Goal: Information Seeking & Learning: Check status

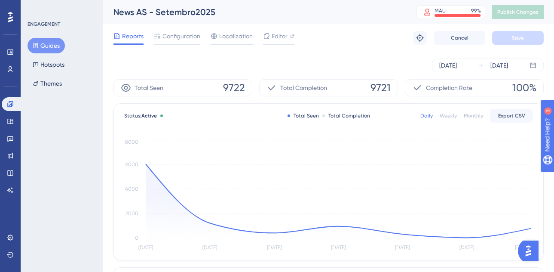
click at [342, 35] on div "Reports Configuration Localization Editor Troubleshoot Cancel Save" at bounding box center [328, 37] width 430 height 27
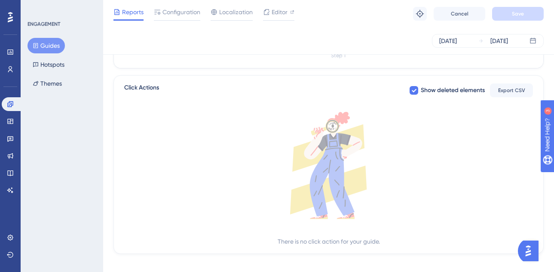
scroll to position [328, 0]
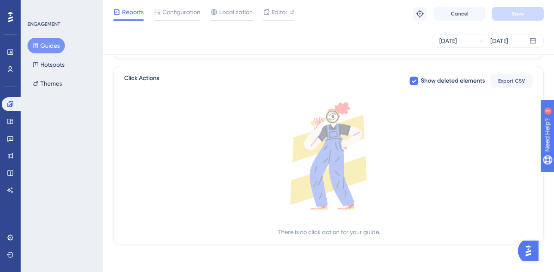
click at [380, 200] on icon at bounding box center [328, 155] width 409 height 107
click at [422, 79] on span "Show deleted elements" at bounding box center [453, 81] width 64 height 10
checkbox input "false"
click at [370, 163] on icon at bounding box center [328, 155] width 409 height 107
drag, startPoint x: 253, startPoint y: 167, endPoint x: 236, endPoint y: 143, distance: 29.0
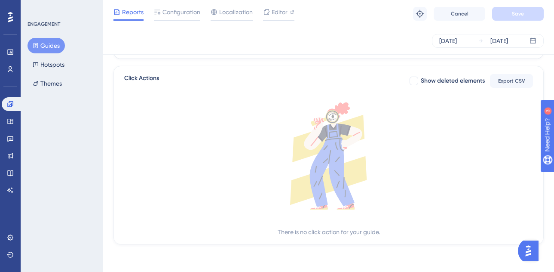
click at [236, 143] on icon at bounding box center [328, 155] width 409 height 107
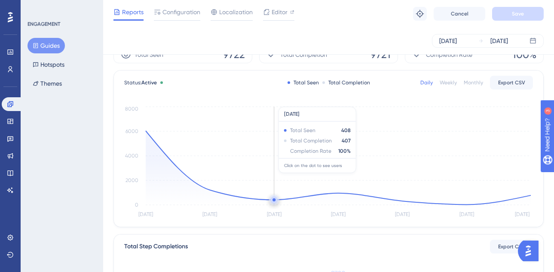
scroll to position [0, 0]
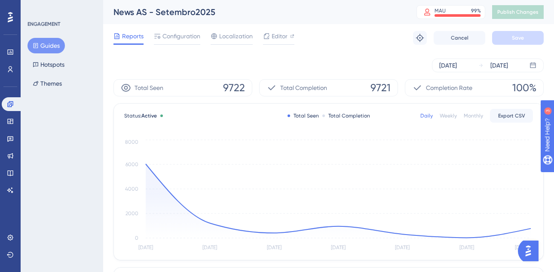
click at [243, 61] on div "Sep 23 2025 Sep 29 2025" at bounding box center [328, 65] width 430 height 14
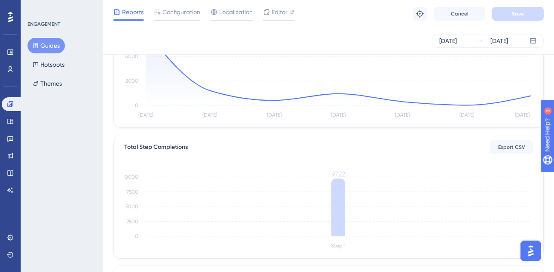
scroll to position [328, 0]
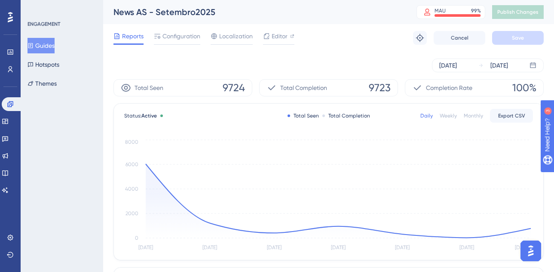
click at [73, 154] on div "ENGAGEMENT Guides Hotspots Themes" at bounding box center [62, 136] width 82 height 272
click at [63, 132] on div "ENGAGEMENT Guides Hotspots Themes" at bounding box center [62, 136] width 82 height 272
click at [9, 52] on icon at bounding box center [10, 52] width 7 height 7
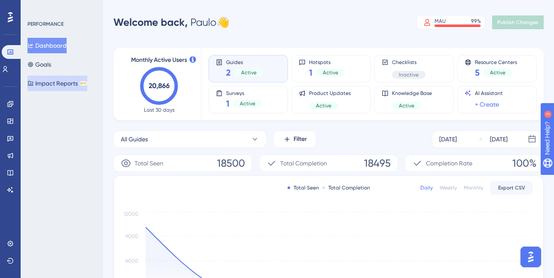
click at [82, 81] on button "Impact Reports BETA" at bounding box center [57, 83] width 60 height 15
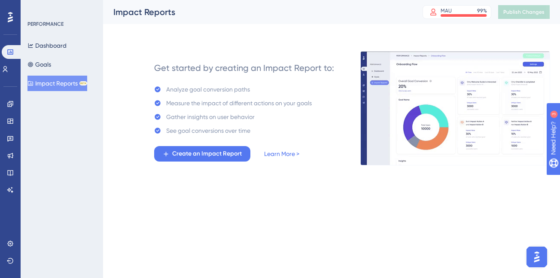
click at [77, 47] on div "Dashboard Goals Impact Reports BETA" at bounding box center [62, 64] width 70 height 53
click at [66, 45] on button "Dashboard" at bounding box center [46, 45] width 39 height 15
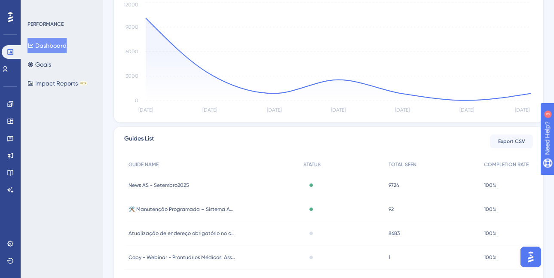
scroll to position [246, 0]
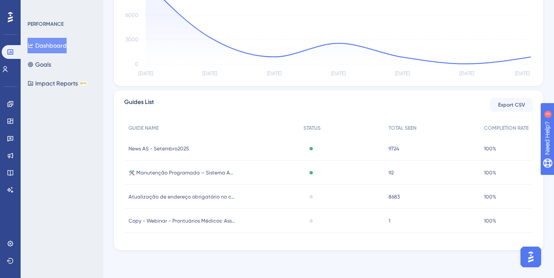
click at [174, 146] on span "News AS - Setembro2025" at bounding box center [158, 148] width 61 height 7
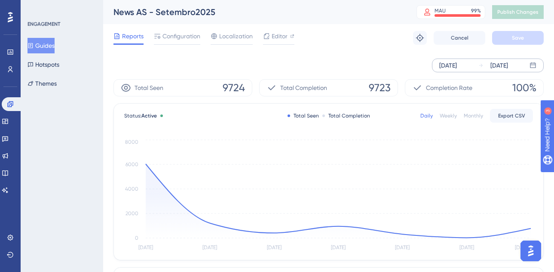
click at [538, 68] on div "Sep 23 2025 Sep 29 2025" at bounding box center [488, 65] width 112 height 14
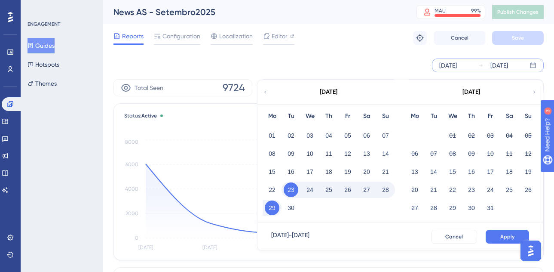
click at [354, 43] on div "Reports Configuration Localization Editor Troubleshoot Cancel Save" at bounding box center [328, 37] width 430 height 27
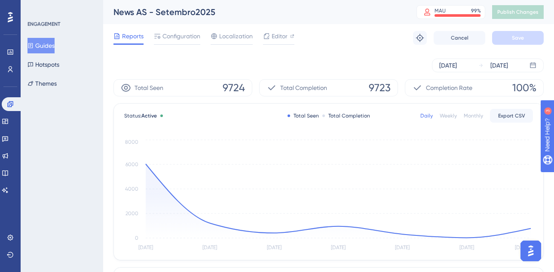
click at [455, 81] on div "Completion Rate 100%" at bounding box center [474, 87] width 139 height 17
click at [383, 89] on span "9723" at bounding box center [380, 88] width 22 height 14
click at [223, 83] on div "Total Seen 9724" at bounding box center [182, 87] width 139 height 17
click at [179, 86] on div "Total Seen 9724" at bounding box center [182, 87] width 139 height 17
click at [166, 93] on div "Total Seen 9724" at bounding box center [182, 87] width 139 height 17
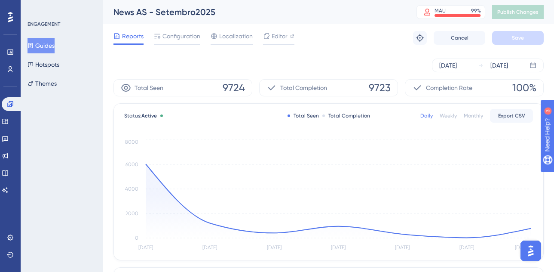
click at [138, 89] on span "Total Seen" at bounding box center [148, 87] width 29 height 10
click at [122, 86] on icon at bounding box center [126, 87] width 10 height 10
click at [14, 51] on link at bounding box center [10, 52] width 7 height 14
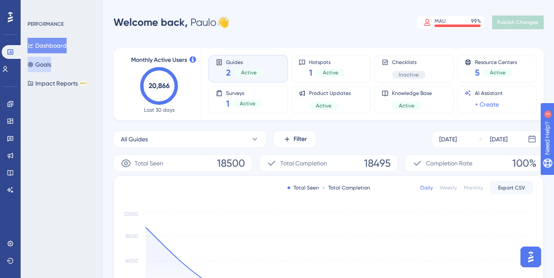
click at [48, 67] on button "Goals" at bounding box center [39, 64] width 24 height 15
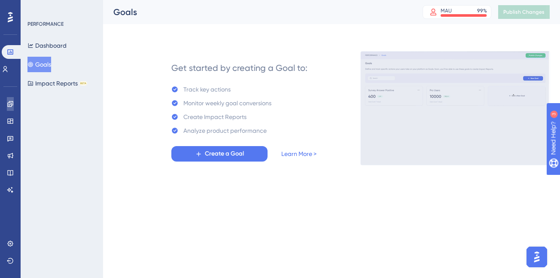
click at [9, 98] on link at bounding box center [10, 104] width 7 height 14
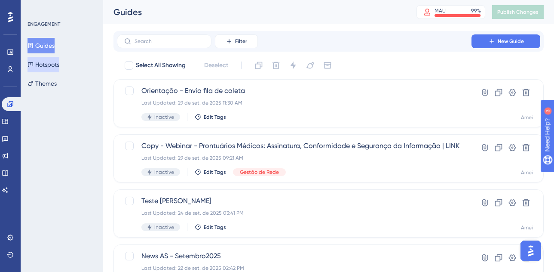
click at [59, 59] on button "Hotspots" at bounding box center [43, 64] width 32 height 15
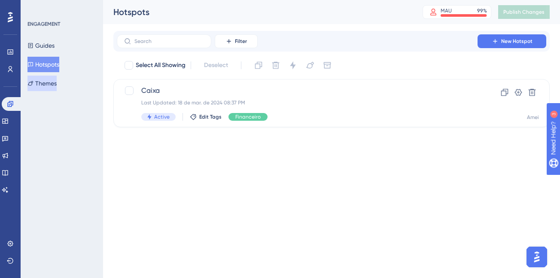
click at [57, 82] on button "Themes" at bounding box center [41, 83] width 29 height 15
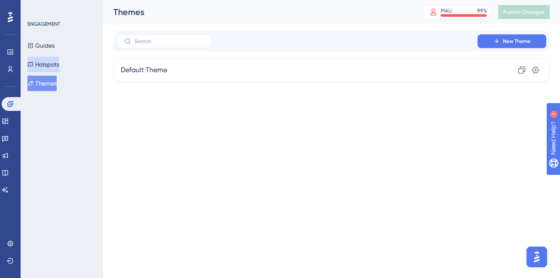
click at [59, 66] on button "Hotspots" at bounding box center [43, 64] width 32 height 15
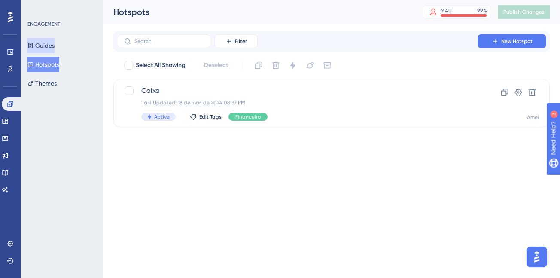
click at [50, 41] on button "Guides" at bounding box center [40, 45] width 27 height 15
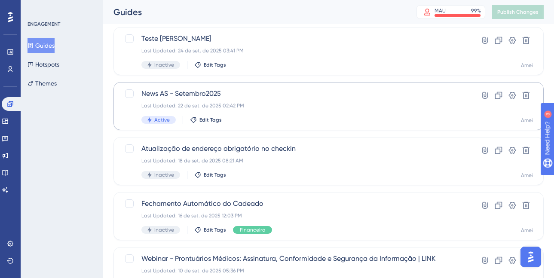
scroll to position [174, 0]
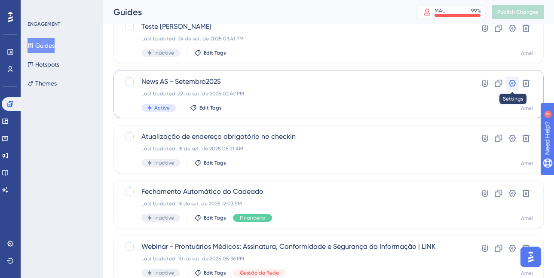
click at [510, 83] on icon at bounding box center [512, 83] width 9 height 9
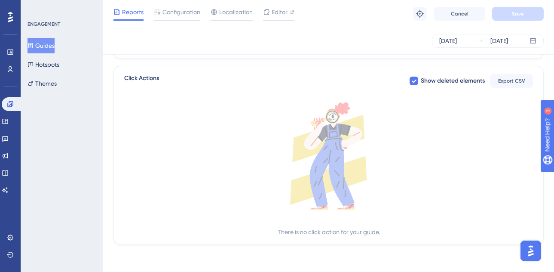
click at [361, 166] on icon at bounding box center [328, 160] width 76 height 90
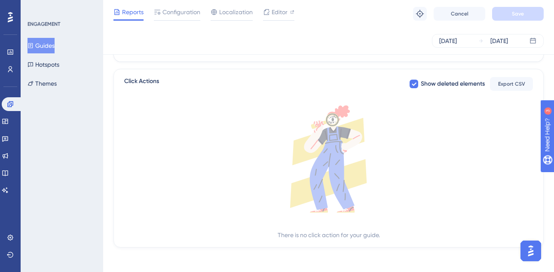
scroll to position [328, 0]
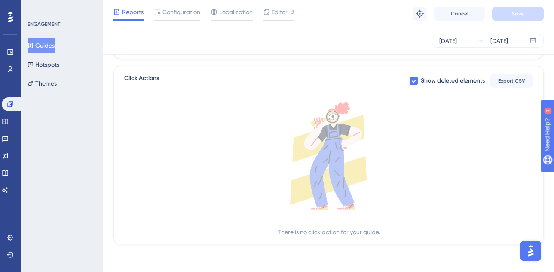
click at [78, 177] on div "ENGAGEMENT Guides Hotspots Themes" at bounding box center [62, 136] width 82 height 272
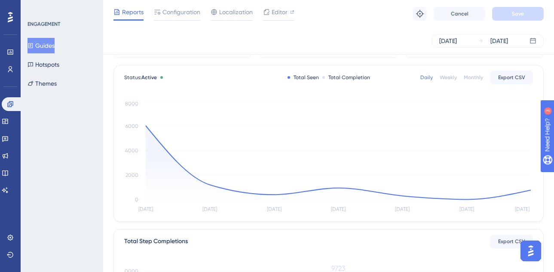
scroll to position [0, 0]
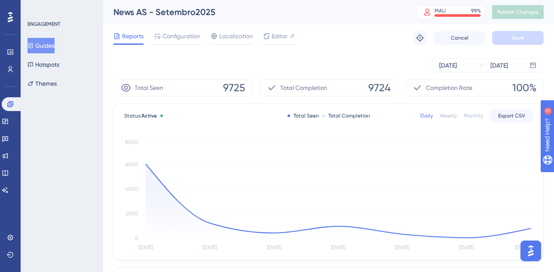
click at [58, 104] on div "ENGAGEMENT Guides Hotspots Themes" at bounding box center [62, 136] width 82 height 272
click at [417, 40] on icon at bounding box center [420, 38] width 9 height 9
click at [337, 41] on div "Reports Configuration Localization Editor Troubleshoot Cancel Save" at bounding box center [328, 37] width 430 height 27
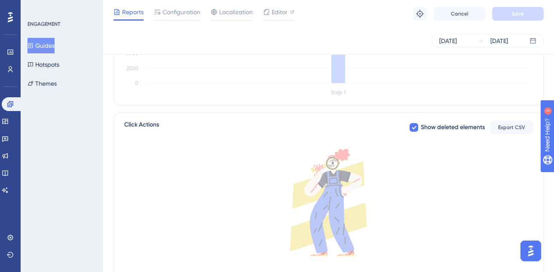
scroll to position [328, 0]
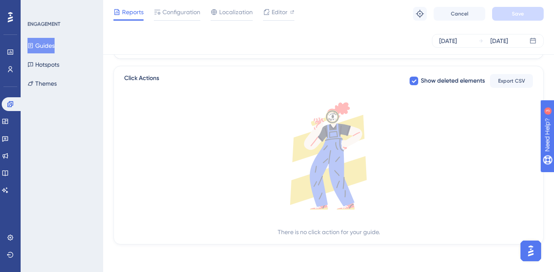
click at [317, 75] on div "Click Actions Show deleted elements Export CSV" at bounding box center [328, 80] width 409 height 15
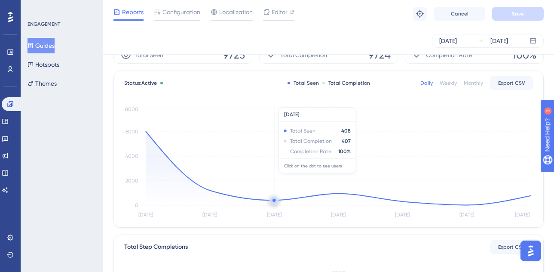
scroll to position [0, 0]
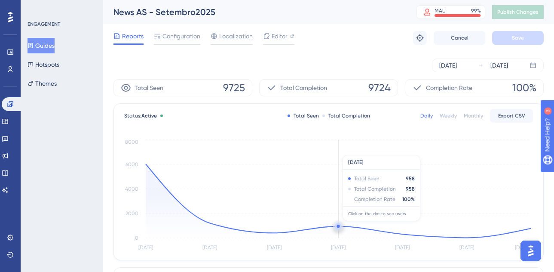
click at [338, 226] on circle at bounding box center [337, 225] width 3 height 3
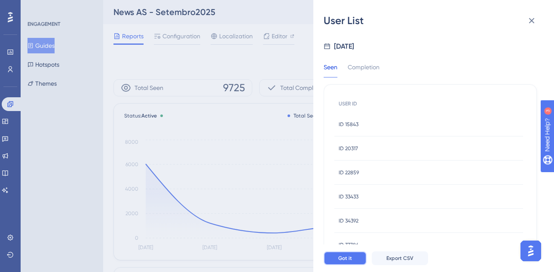
click at [342, 265] on button "Got it" at bounding box center [345, 258] width 43 height 14
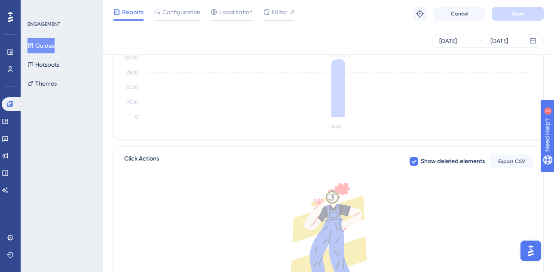
scroll to position [328, 0]
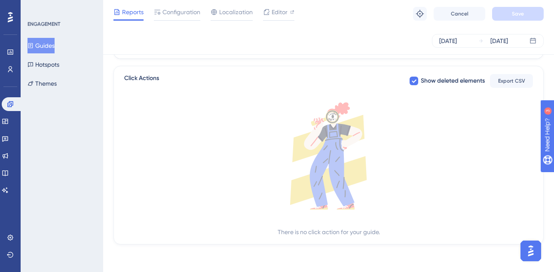
click at [93, 121] on div "ENGAGEMENT Guides Hotspots Themes" at bounding box center [62, 136] width 82 height 272
click at [310, 134] on icon at bounding box center [313, 133] width 19 height 33
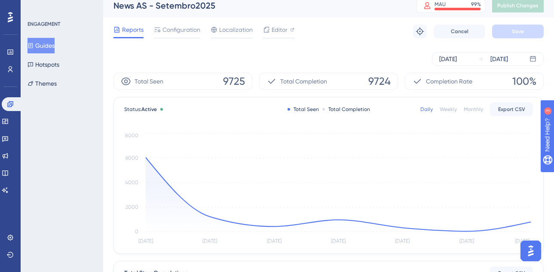
scroll to position [0, 0]
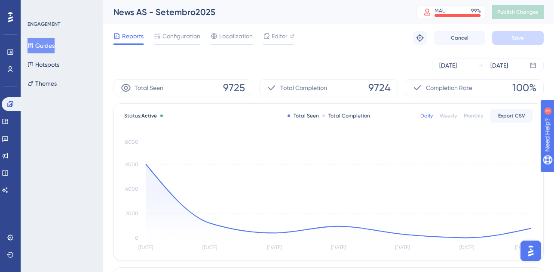
click at [61, 185] on div "ENGAGEMENT Guides Hotspots Themes" at bounding box center [62, 136] width 82 height 272
click at [173, 8] on div "News AS - Setembro2025" at bounding box center [253, 12] width 281 height 12
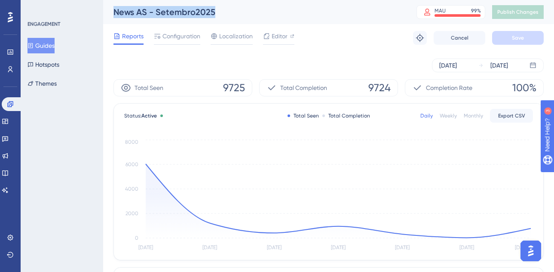
click at [294, 22] on div "News AS - Setembro2025 MAU 99 % Click to see add-on and upgrade options Publish…" at bounding box center [328, 12] width 451 height 24
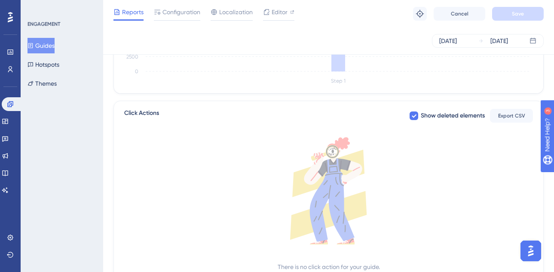
scroll to position [328, 0]
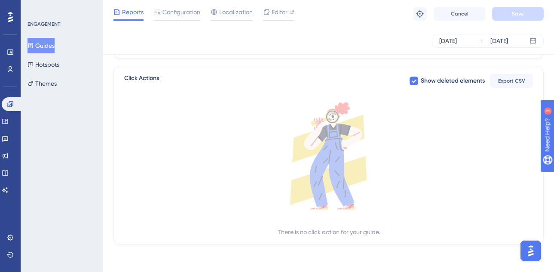
click at [57, 148] on div "ENGAGEMENT Guides Hotspots Themes" at bounding box center [62, 136] width 82 height 272
click at [101, 156] on div "ENGAGEMENT Guides Hotspots Themes" at bounding box center [62, 136] width 82 height 272
click at [95, 139] on div "ENGAGEMENT Guides Hotspots Themes" at bounding box center [62, 136] width 82 height 272
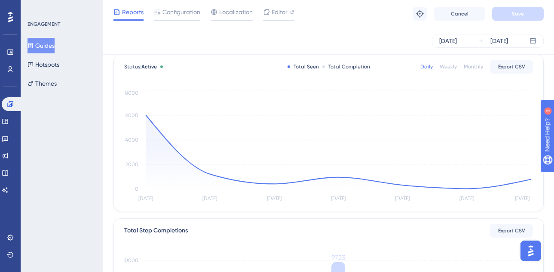
scroll to position [0, 0]
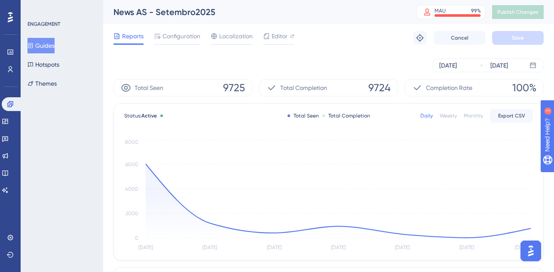
click at [452, 116] on div "Weekly" at bounding box center [448, 115] width 17 height 7
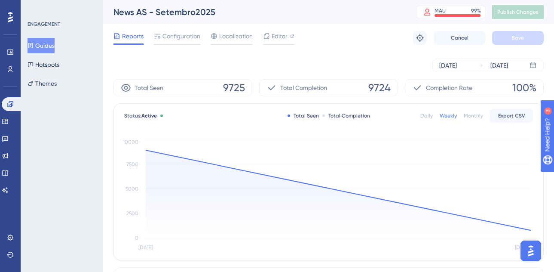
click at [468, 118] on div "Monthly" at bounding box center [473, 115] width 19 height 7
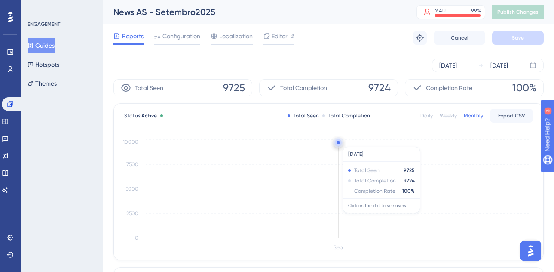
click at [339, 142] on circle at bounding box center [337, 142] width 3 height 3
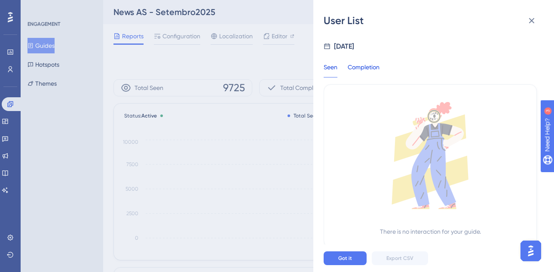
click at [362, 65] on div "Completion" at bounding box center [364, 69] width 32 height 15
click at [535, 20] on icon at bounding box center [531, 20] width 10 height 10
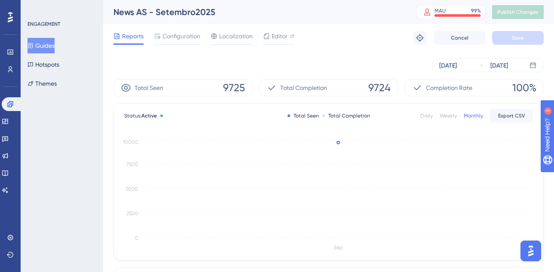
click at [425, 114] on div "Daily" at bounding box center [426, 115] width 12 height 7
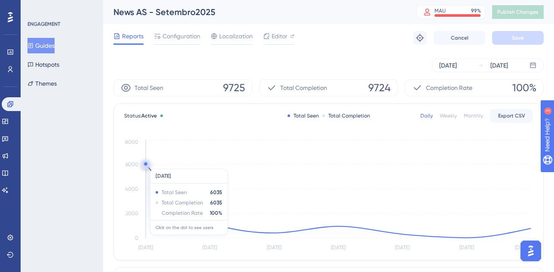
click at [146, 164] on circle at bounding box center [145, 163] width 3 height 3
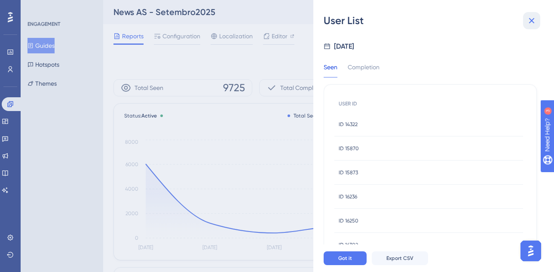
click at [536, 15] on icon at bounding box center [531, 20] width 10 height 10
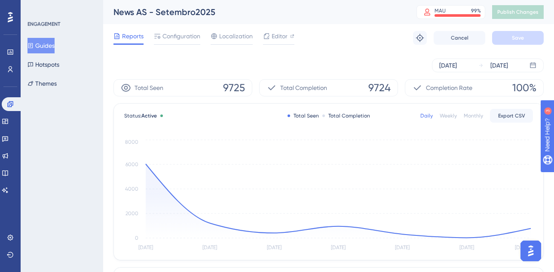
click at [350, 40] on div "Reports Configuration Localization Editor Troubleshoot Cancel Save" at bounding box center [328, 37] width 430 height 27
click at [47, 114] on div "ENGAGEMENT Guides Hotspots Themes" at bounding box center [62, 136] width 82 height 272
click at [12, 102] on icon at bounding box center [10, 104] width 7 height 7
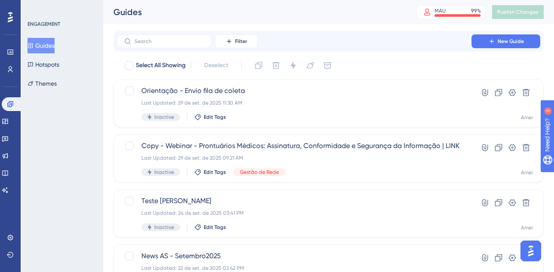
click at [340, 48] on div "Filter New Guide" at bounding box center [328, 41] width 423 height 14
click at [58, 157] on div "ENGAGEMENT Guides Hotspots Themes" at bounding box center [62, 136] width 82 height 272
click at [14, 256] on button at bounding box center [10, 254] width 7 height 14
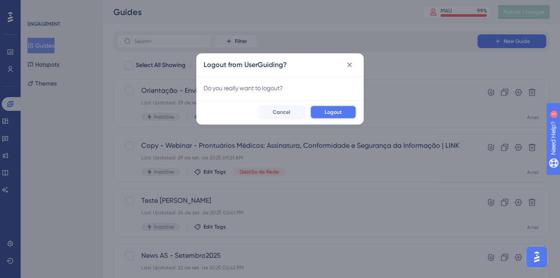
click at [335, 108] on button "Logout" at bounding box center [333, 112] width 46 height 14
